Goal: Download file/media

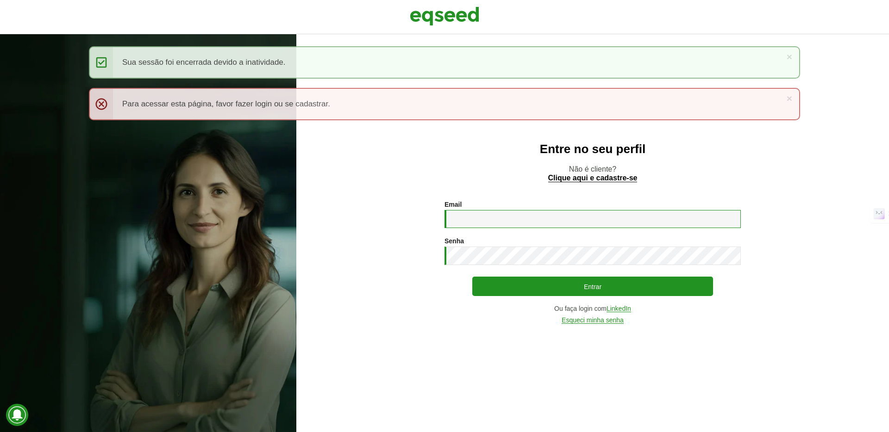
click at [489, 212] on input "Email *" at bounding box center [592, 219] width 296 height 18
click at [646, 338] on div "Entre no seu perfil Não é cliente? Clique aqui e cadastre-se Email * Digite seu…" at bounding box center [592, 233] width 592 height 398
click at [622, 310] on link "LinkedIn" at bounding box center [618, 308] width 25 height 7
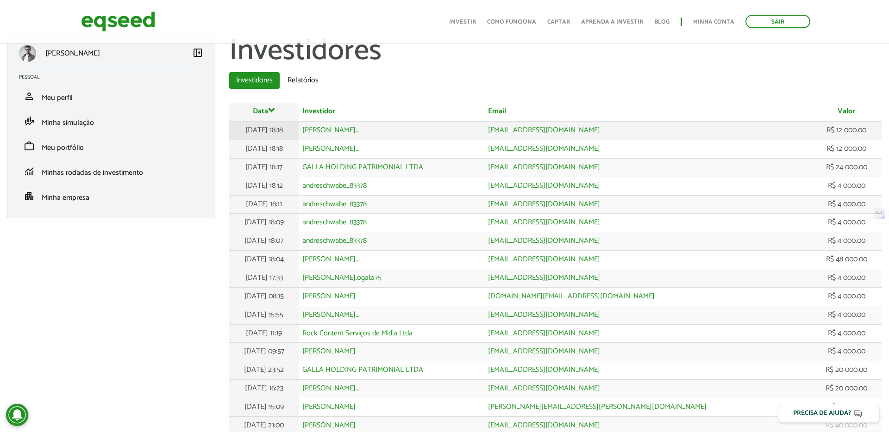
scroll to position [17, 0]
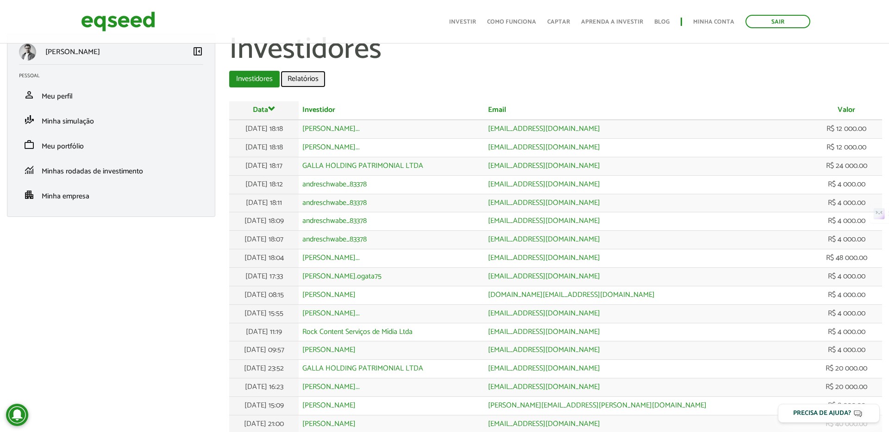
click at [310, 82] on link "Relatórios" at bounding box center [302, 79] width 45 height 17
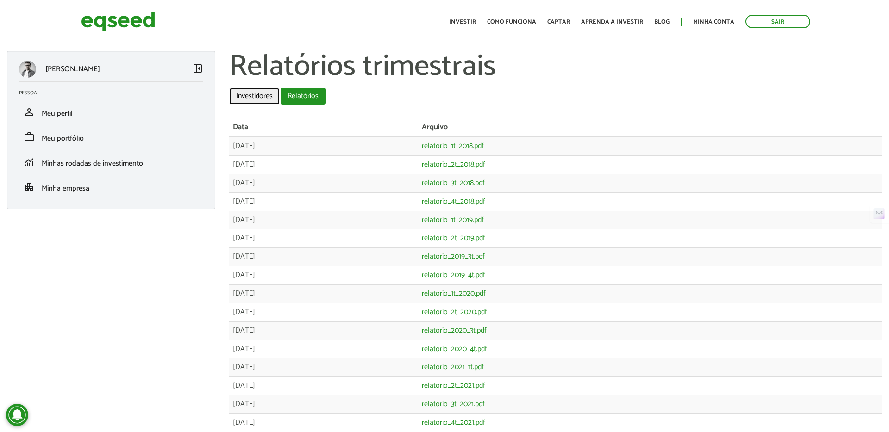
click at [257, 96] on link "Investidores" at bounding box center [254, 96] width 50 height 17
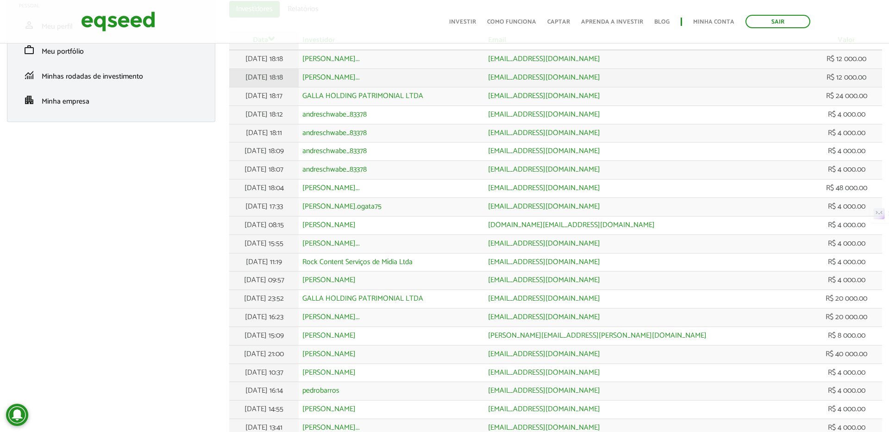
scroll to position [233, 0]
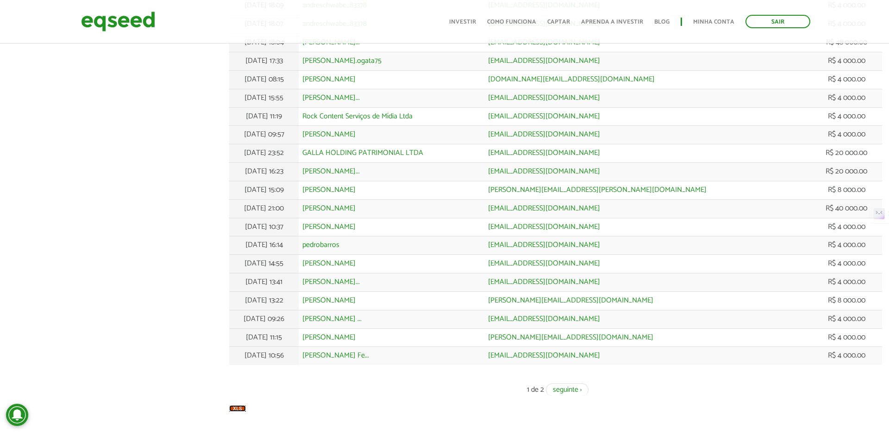
click at [237, 410] on img at bounding box center [237, 408] width 17 height 6
